Goal: Book appointment/travel/reservation

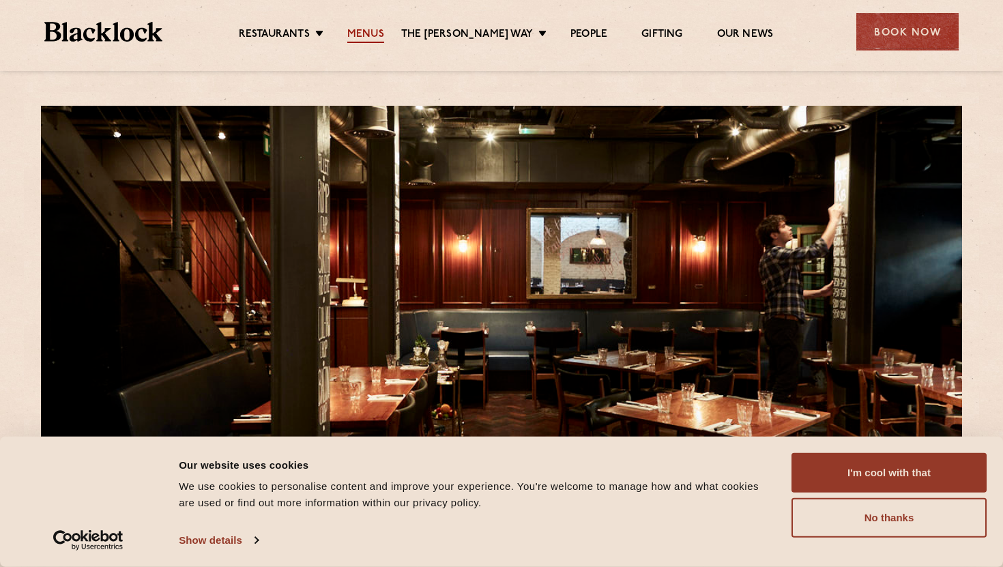
click at [373, 38] on link "Menus" at bounding box center [365, 35] width 37 height 15
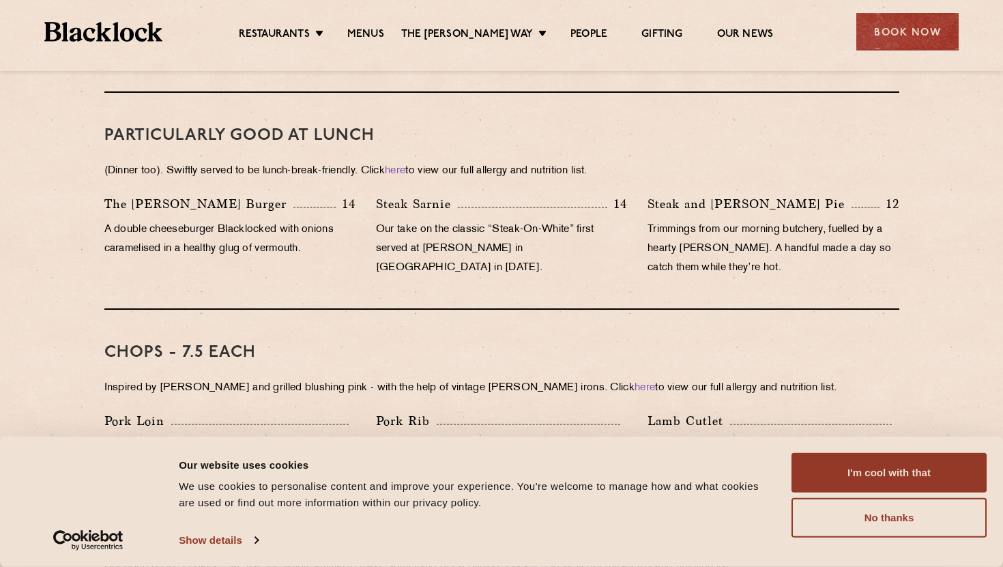
scroll to position [854, 0]
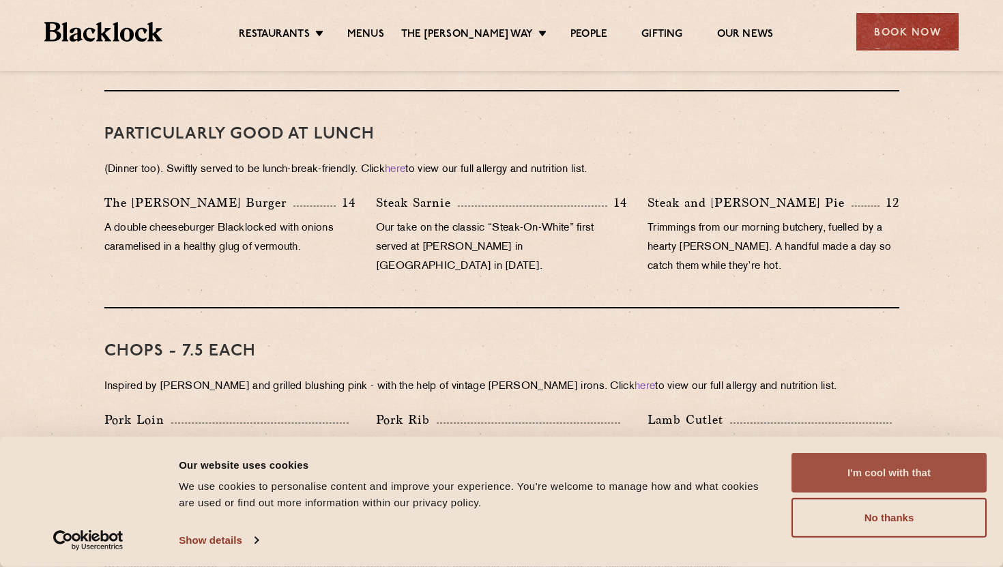
click at [846, 467] on button "I'm cool with that" at bounding box center [889, 473] width 195 height 40
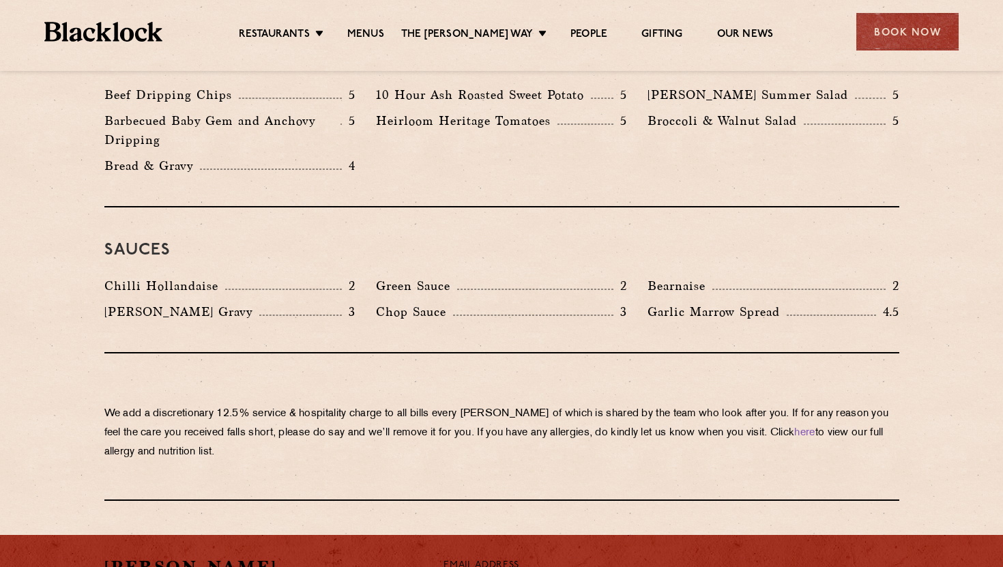
scroll to position [2151, 0]
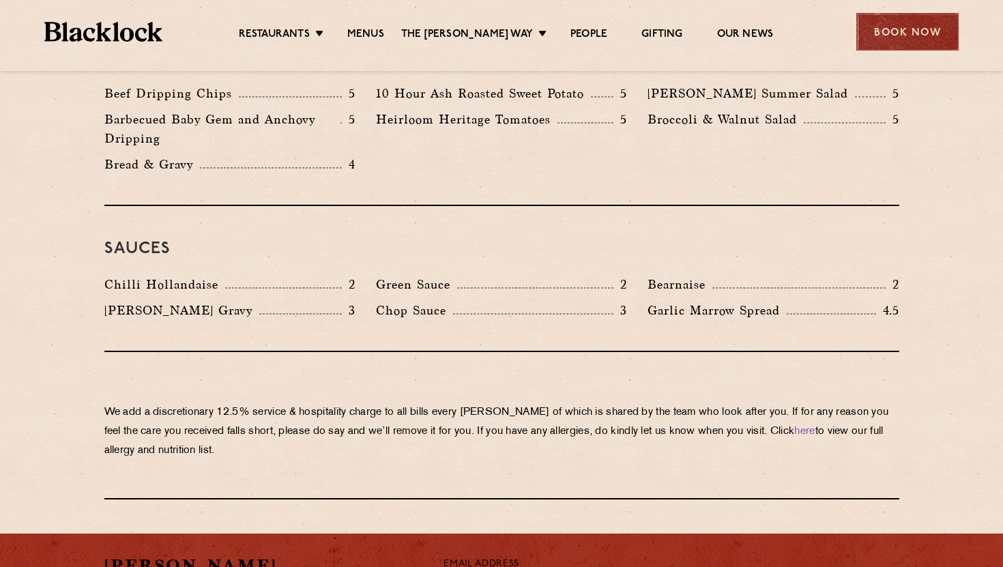
click at [927, 18] on div "Book Now" at bounding box center [907, 32] width 102 height 38
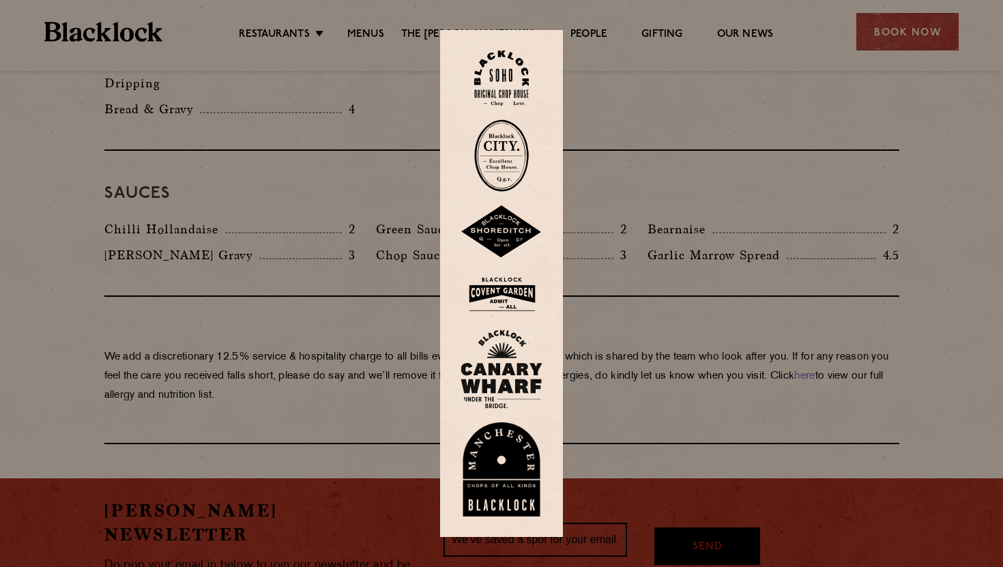
scroll to position [2207, 0]
click at [510, 289] on img at bounding box center [502, 294] width 82 height 44
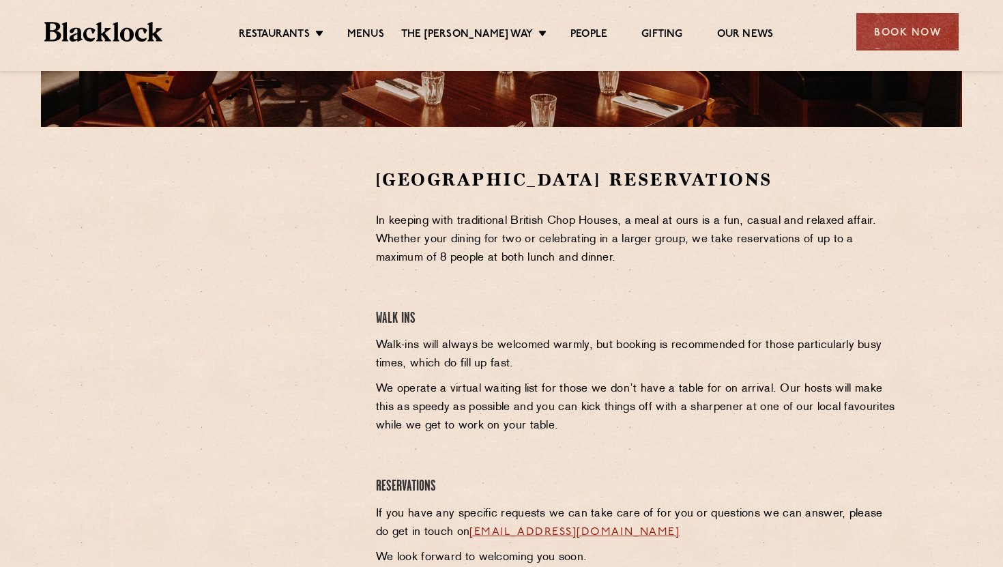
scroll to position [315, 0]
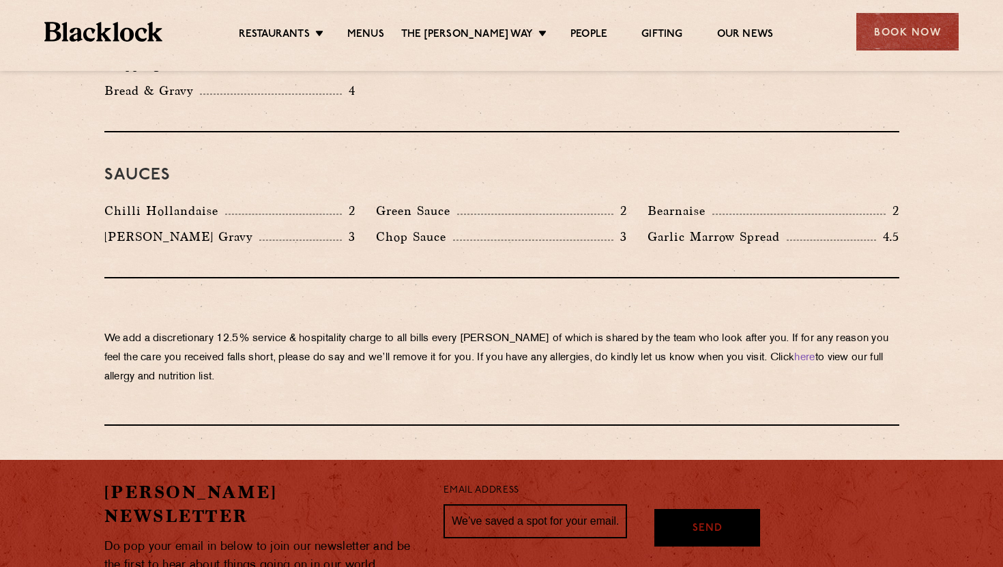
scroll to position [2207, 0]
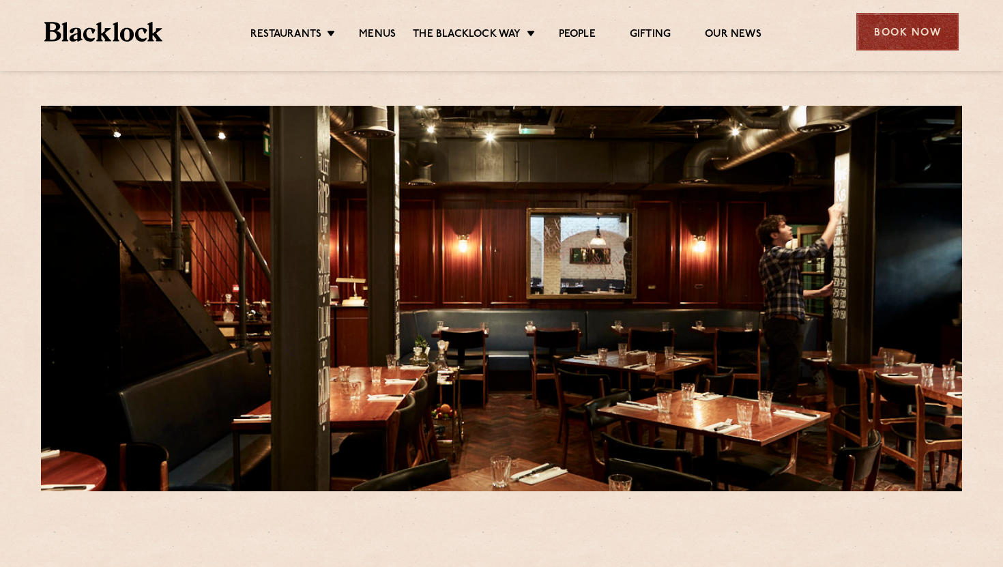
click at [897, 20] on div "Book Now" at bounding box center [907, 32] width 102 height 38
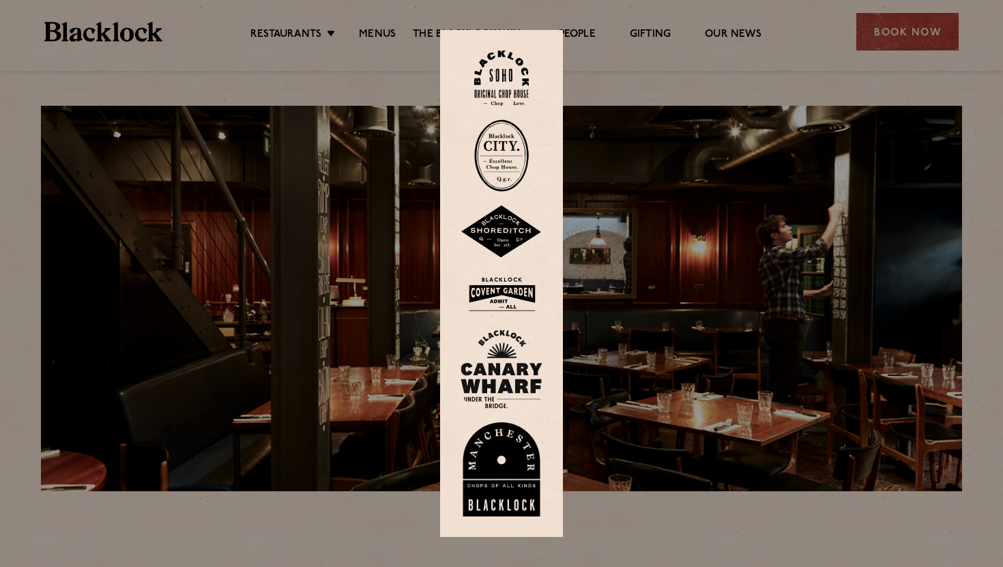
click at [509, 66] on img at bounding box center [501, 78] width 55 height 55
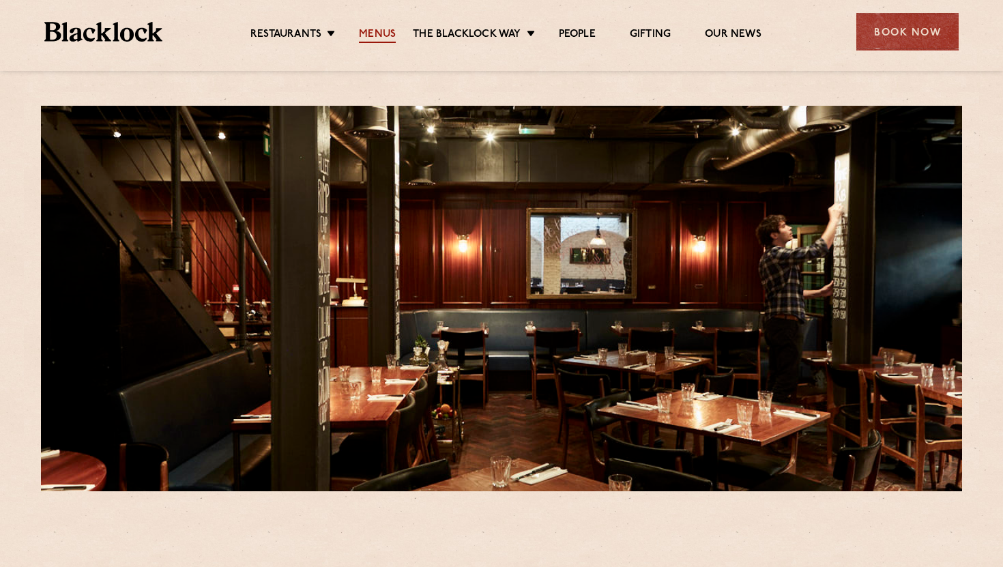
click at [375, 40] on link "Menus" at bounding box center [377, 35] width 37 height 15
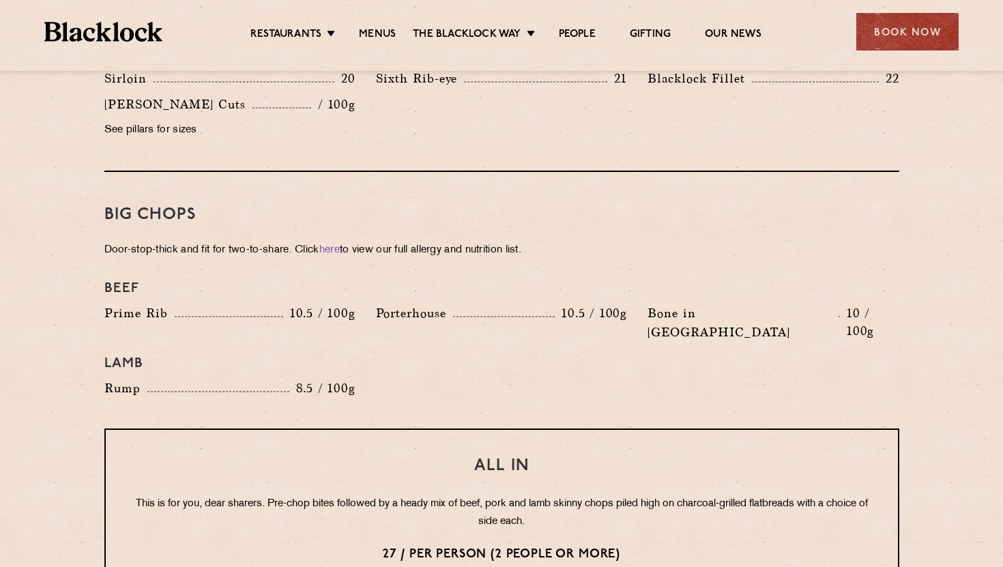
scroll to position [1404, 0]
